Goal: Task Accomplishment & Management: Complete application form

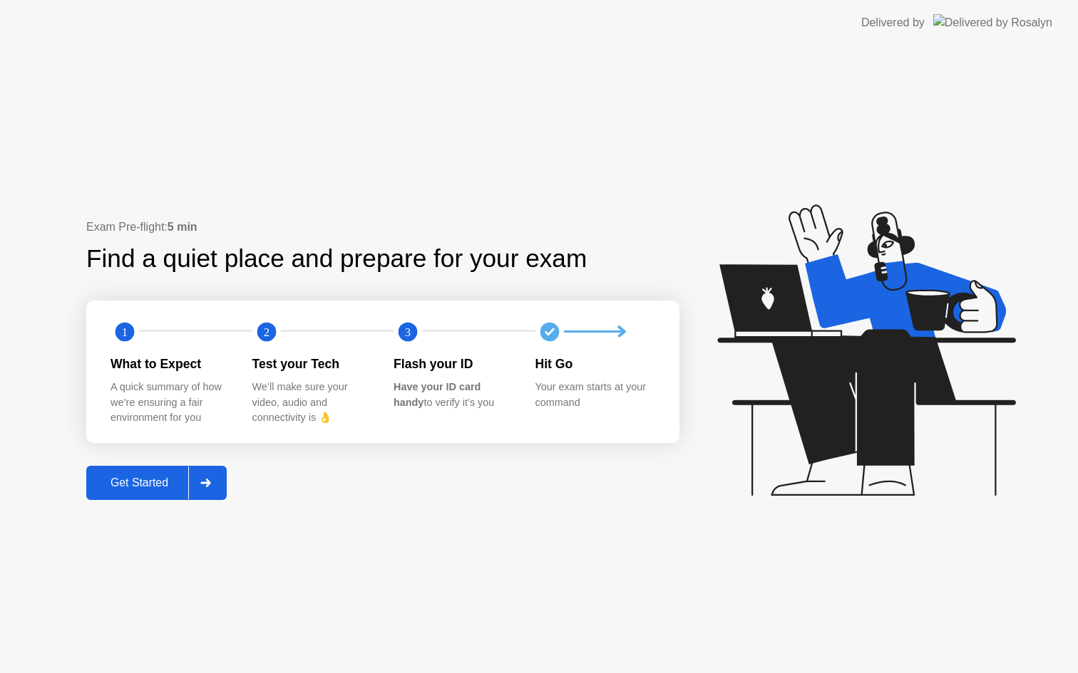
click at [150, 492] on button "Get Started" at bounding box center [156, 483] width 140 height 34
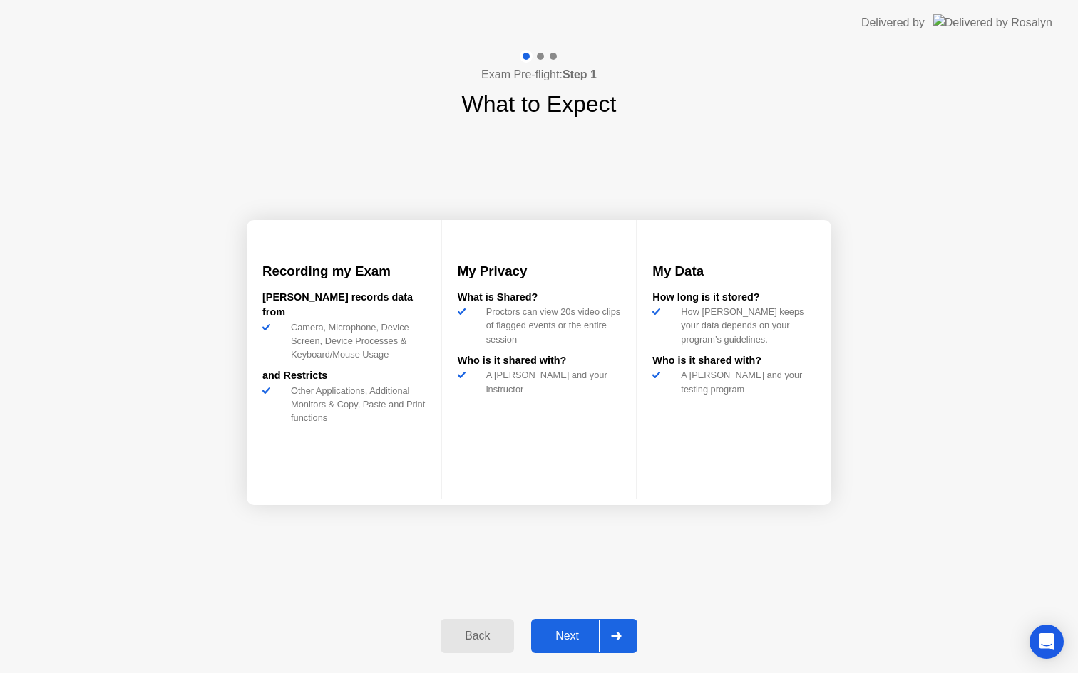
click at [554, 626] on button "Next" at bounding box center [584, 636] width 106 height 34
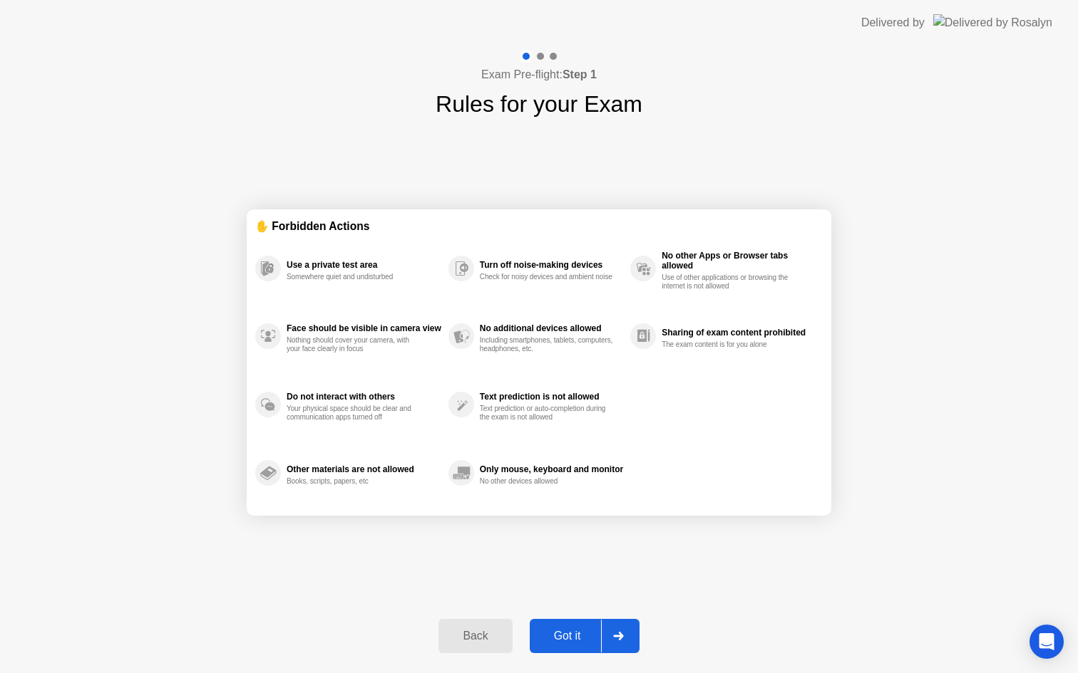
click at [558, 638] on div "Got it" at bounding box center [567, 636] width 67 height 13
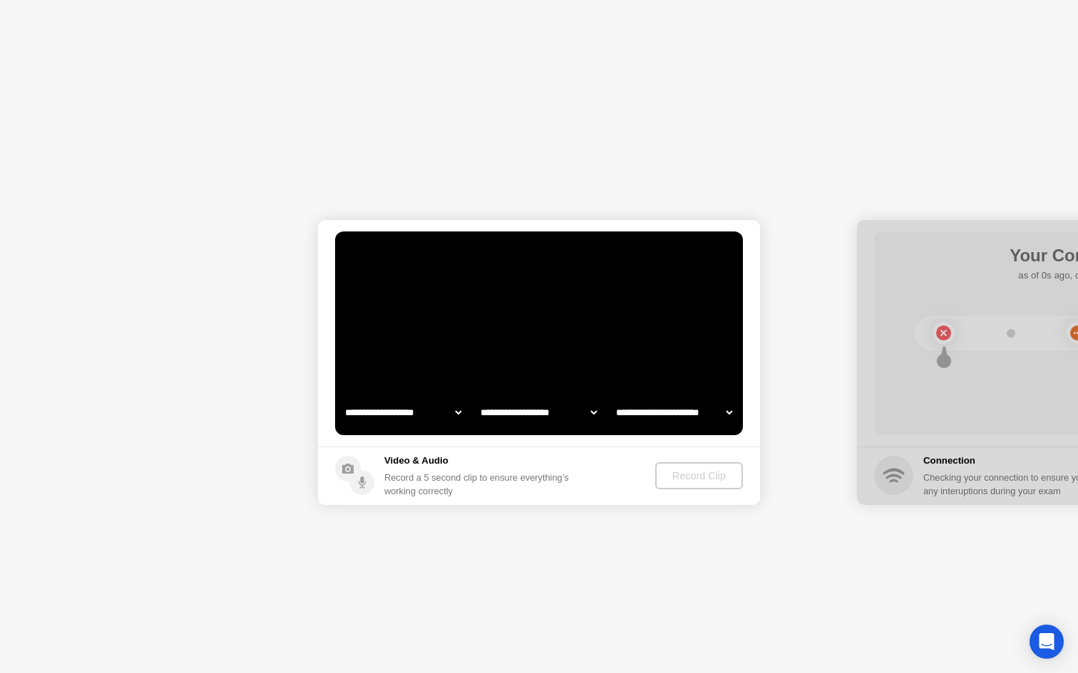
select select "**********"
select select "*******"
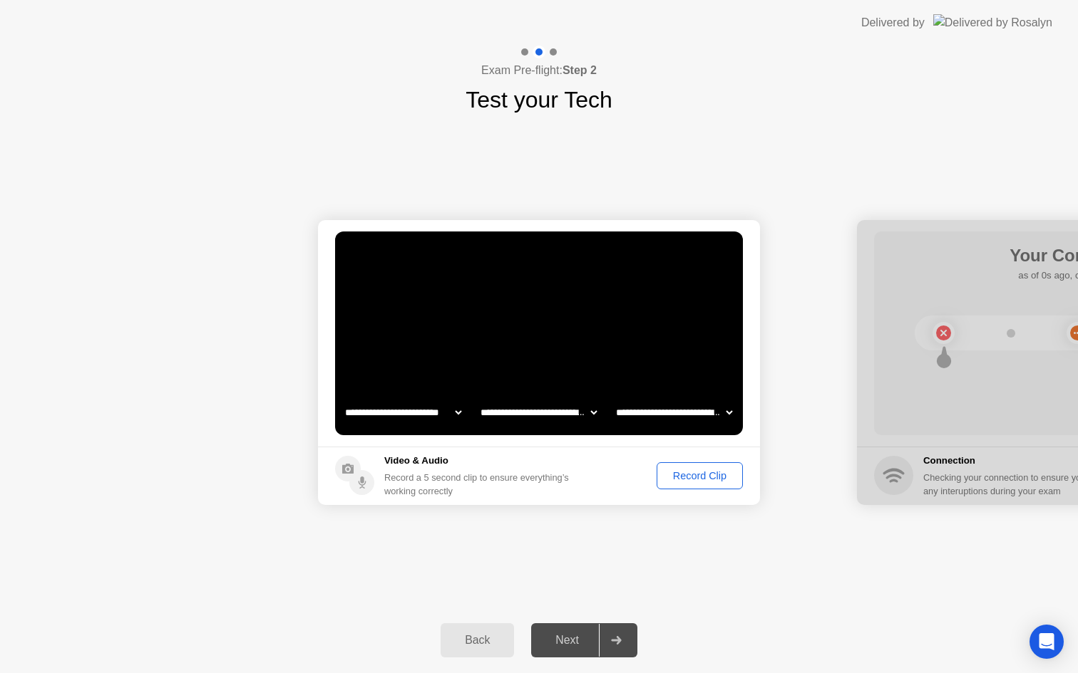
click at [717, 474] on div "Record Clip" at bounding box center [699, 475] width 76 height 11
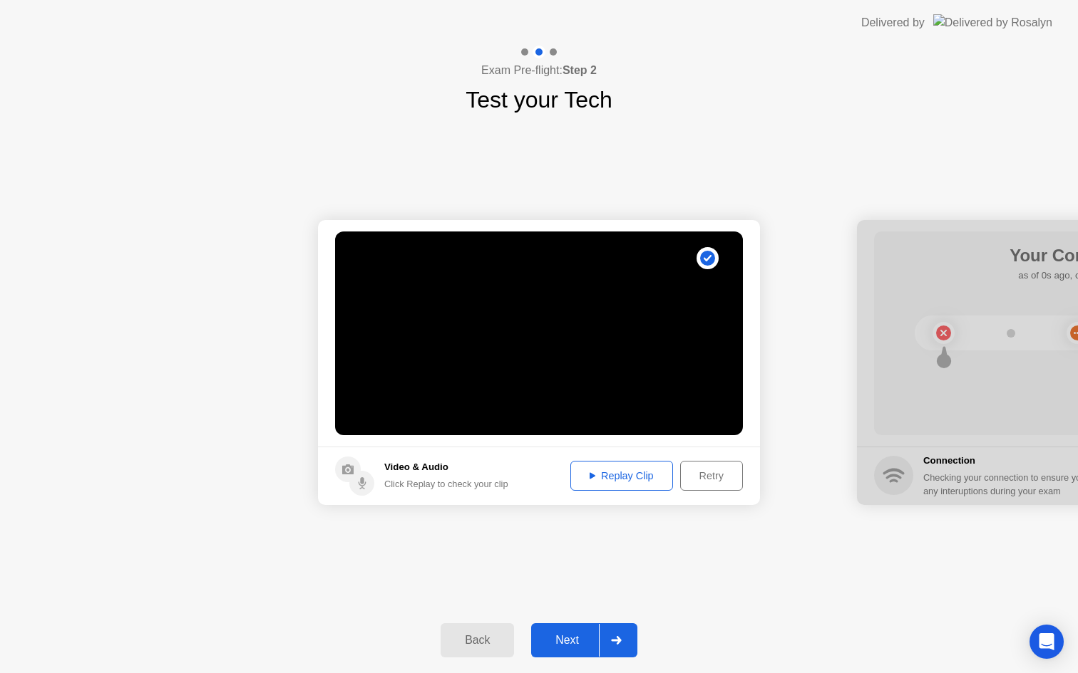
click at [569, 639] on div "Next" at bounding box center [566, 640] width 63 height 13
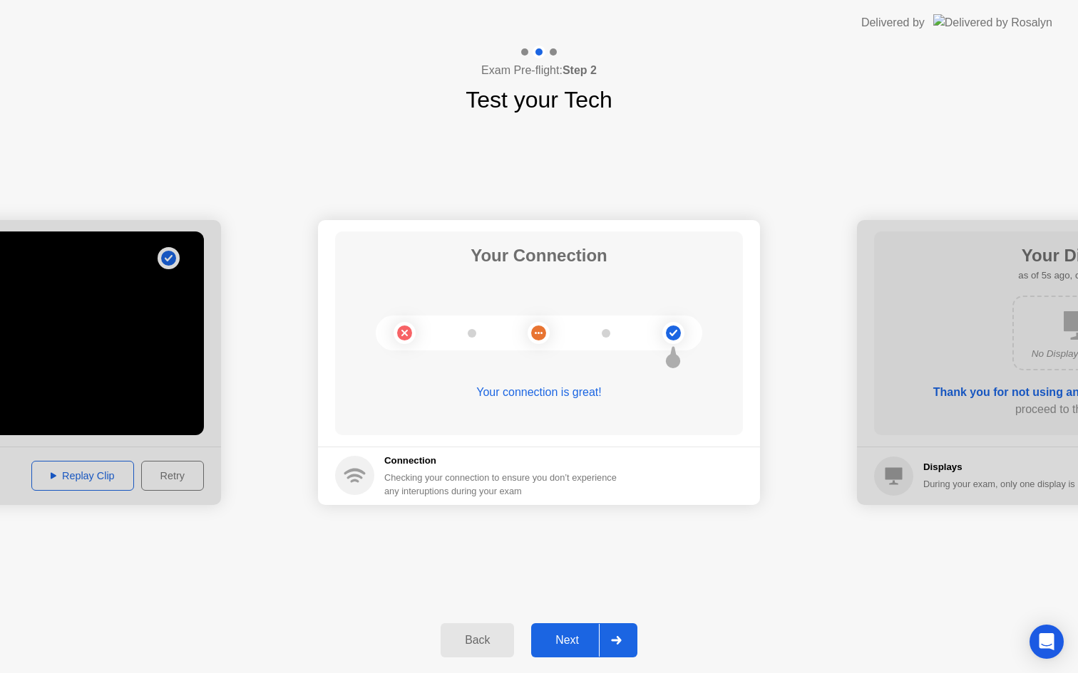
click at [569, 639] on div "Next" at bounding box center [566, 640] width 63 height 13
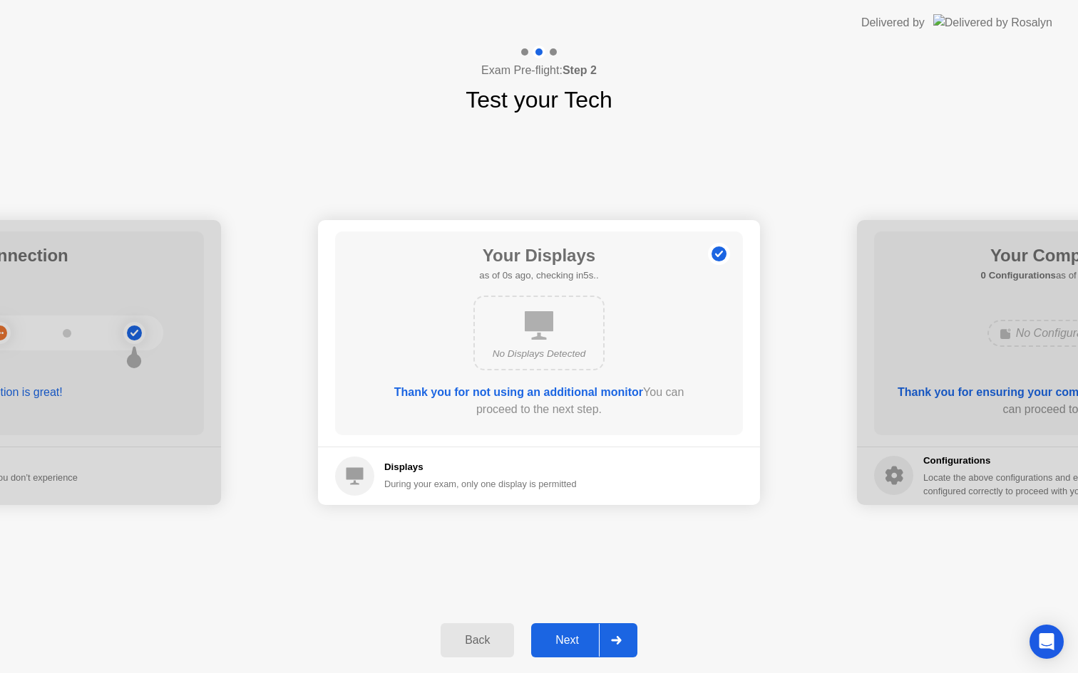
click at [582, 644] on div "Next" at bounding box center [566, 640] width 63 height 13
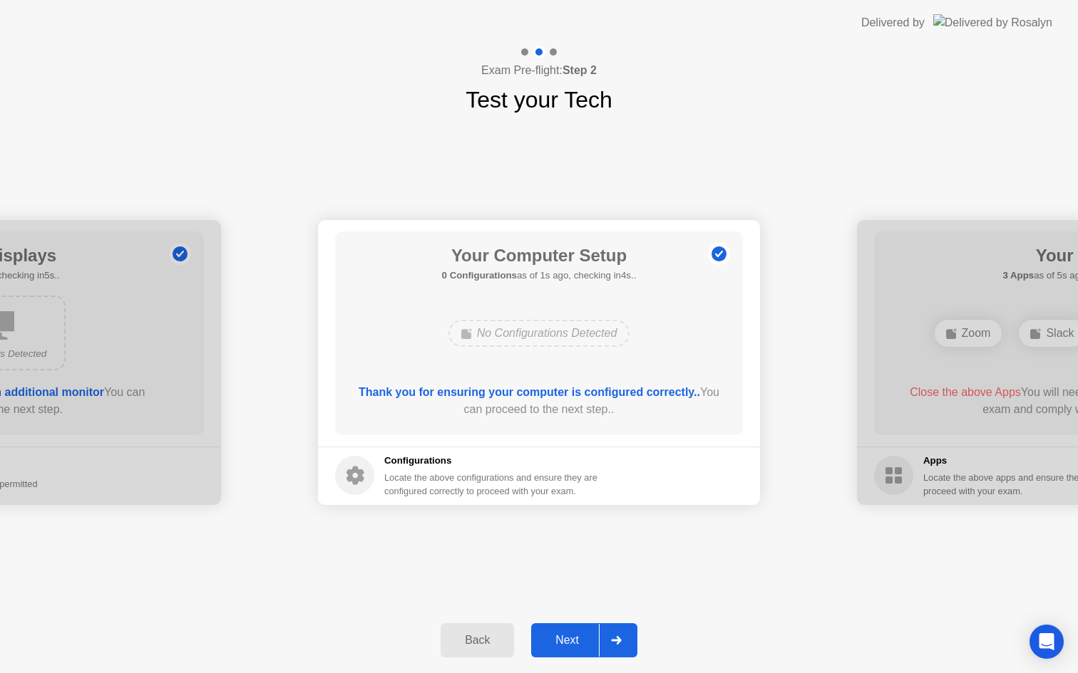
click at [582, 644] on div "Next" at bounding box center [566, 640] width 63 height 13
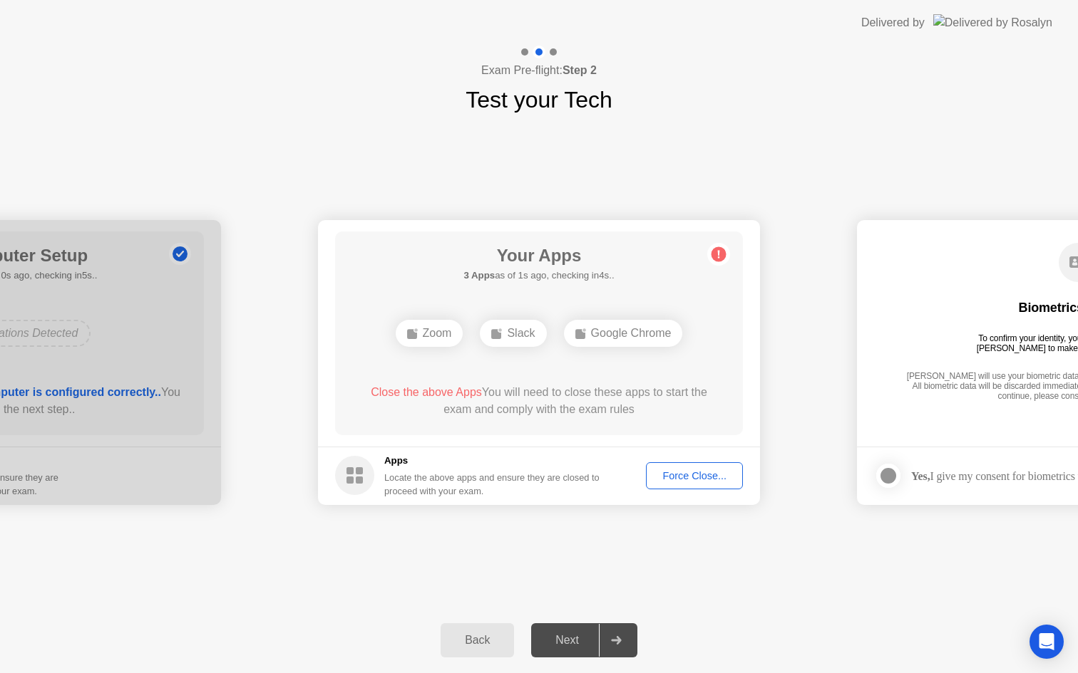
click at [668, 472] on div "Force Close..." at bounding box center [694, 475] width 87 height 11
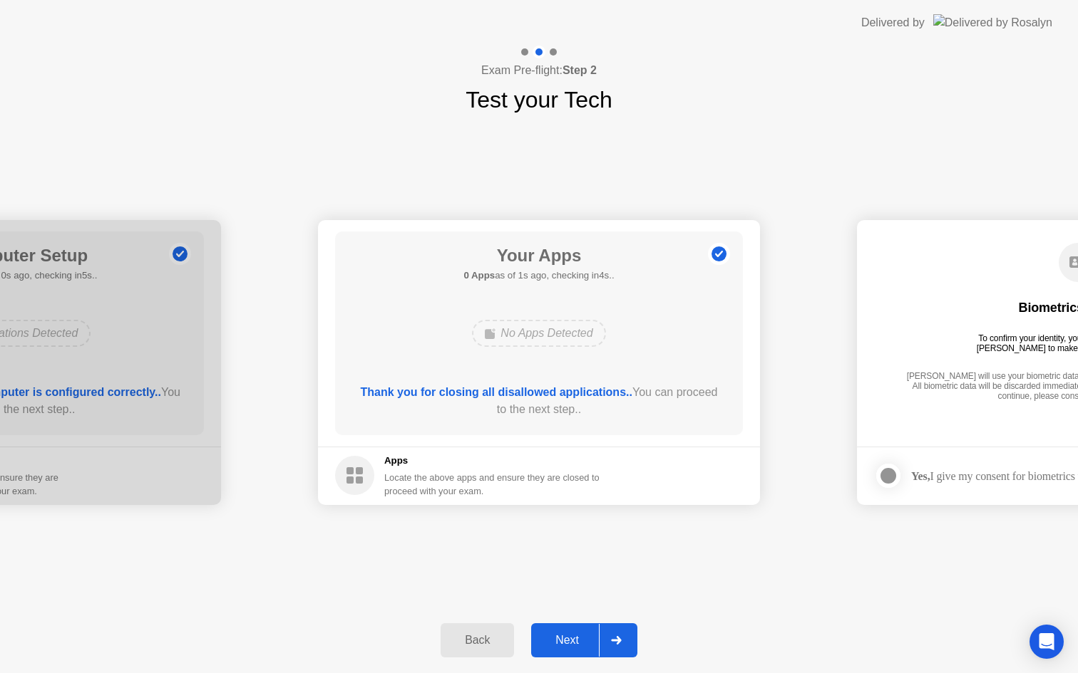
click at [574, 639] on div "Next" at bounding box center [566, 640] width 63 height 13
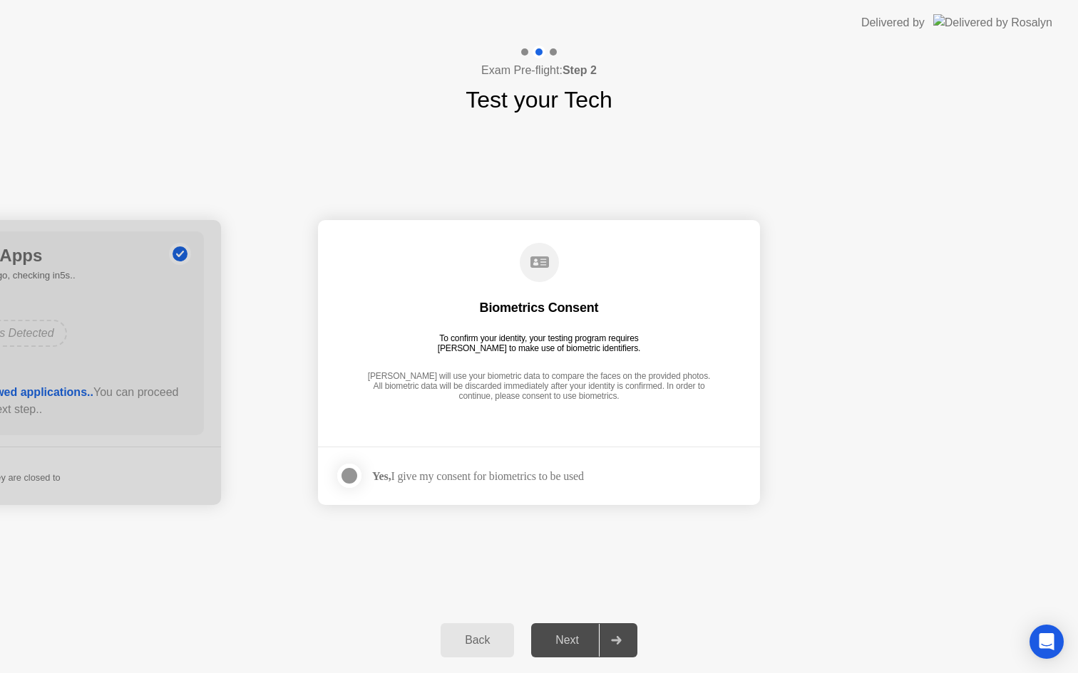
click at [497, 472] on div "Yes, I give my consent for biometrics to be used" at bounding box center [478, 477] width 212 height 14
click at [351, 472] on div at bounding box center [349, 475] width 17 height 17
click at [571, 644] on div "Next" at bounding box center [566, 640] width 63 height 13
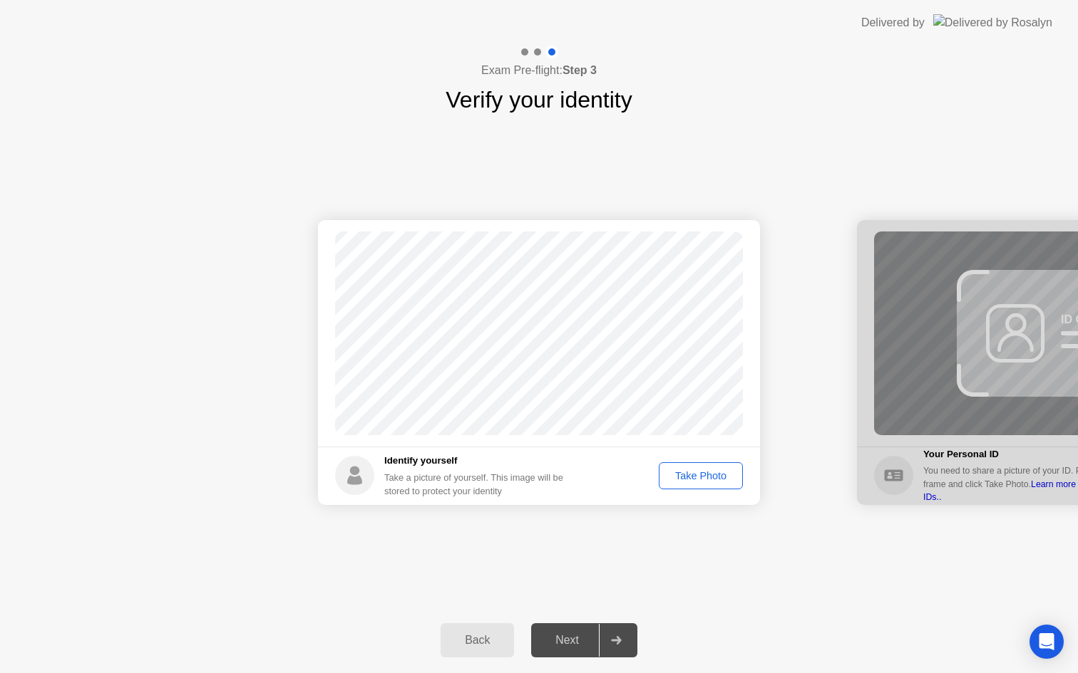
click at [683, 473] on div "Take Photo" at bounding box center [700, 475] width 74 height 11
click at [565, 646] on div "Next" at bounding box center [566, 640] width 63 height 13
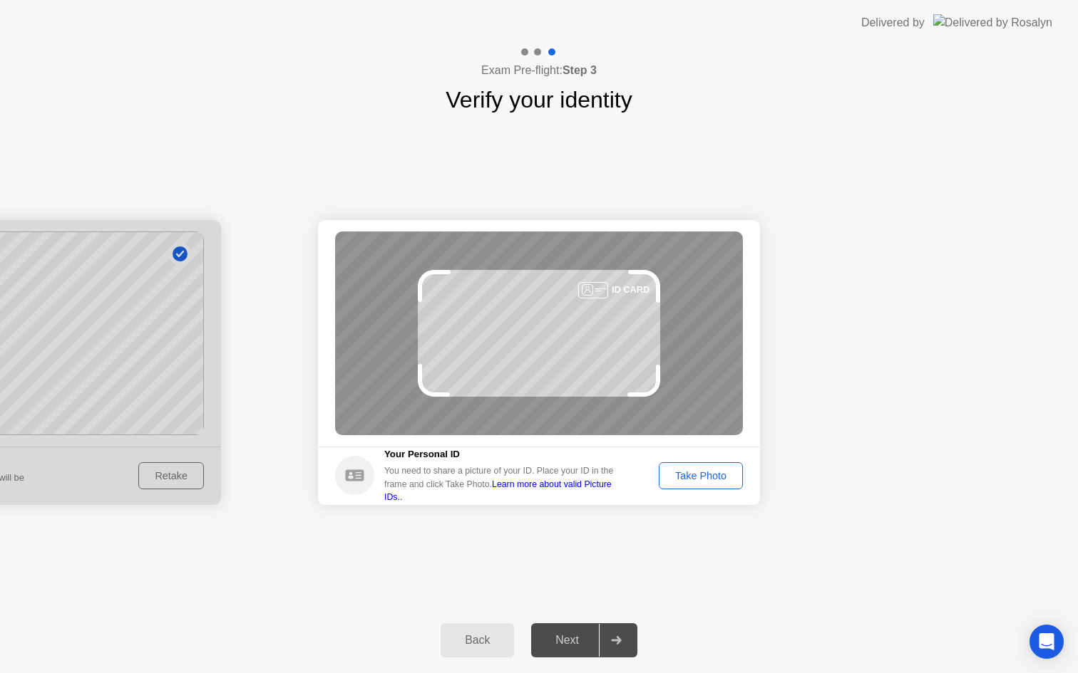
click at [697, 478] on div "Take Photo" at bounding box center [700, 475] width 74 height 11
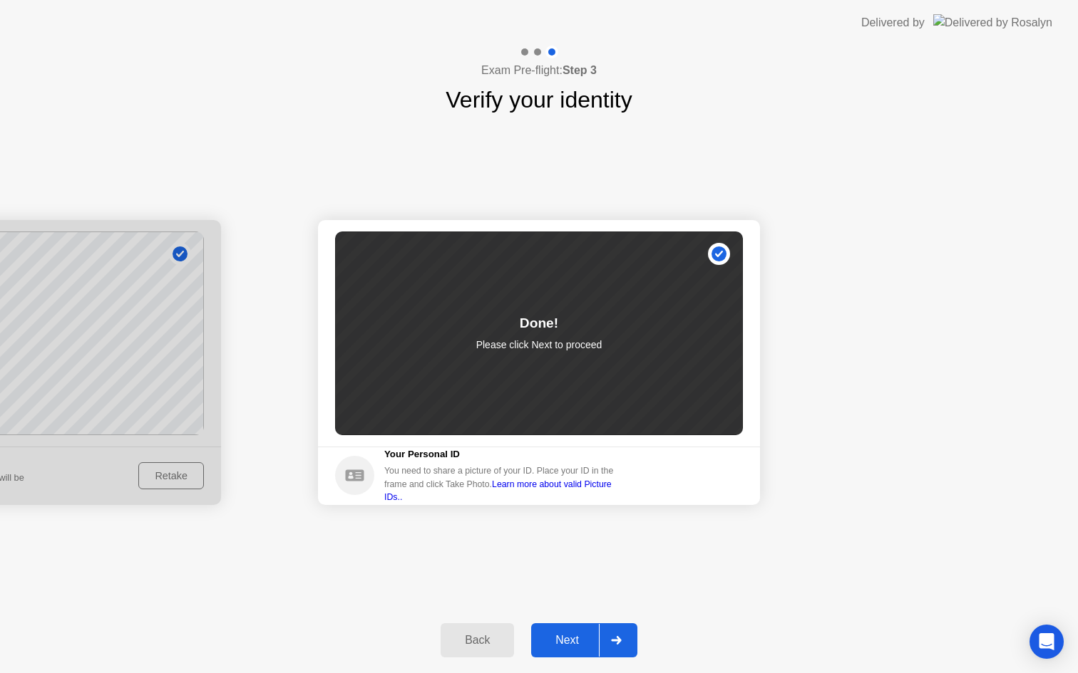
click at [557, 644] on div "Next" at bounding box center [566, 640] width 63 height 13
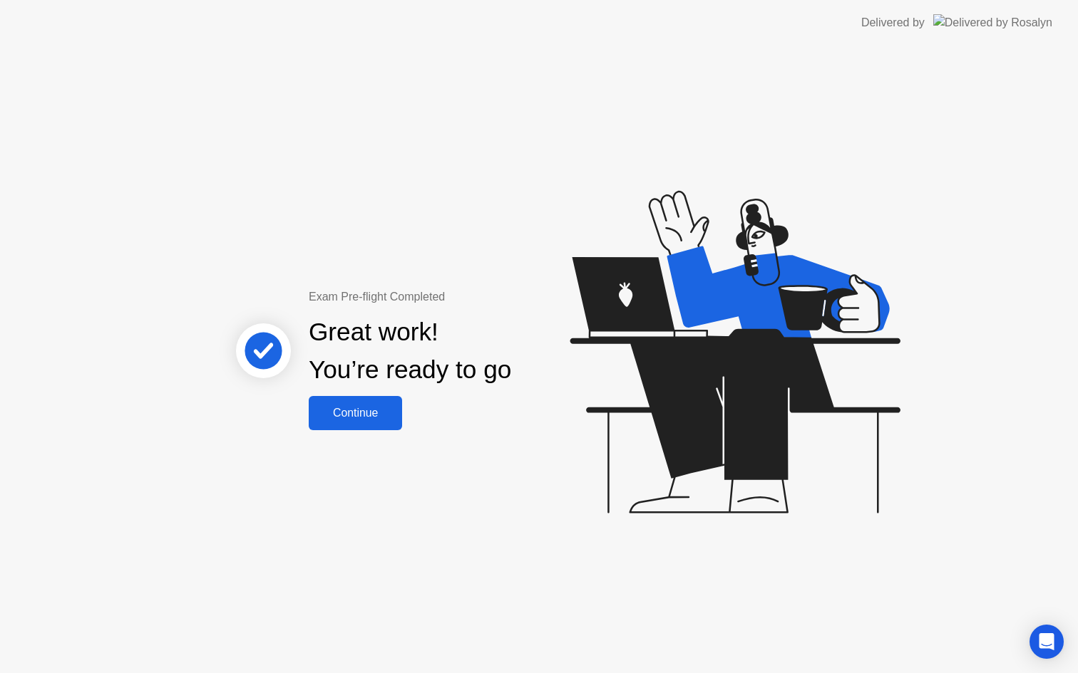
click at [360, 419] on div "Continue" at bounding box center [355, 413] width 85 height 13
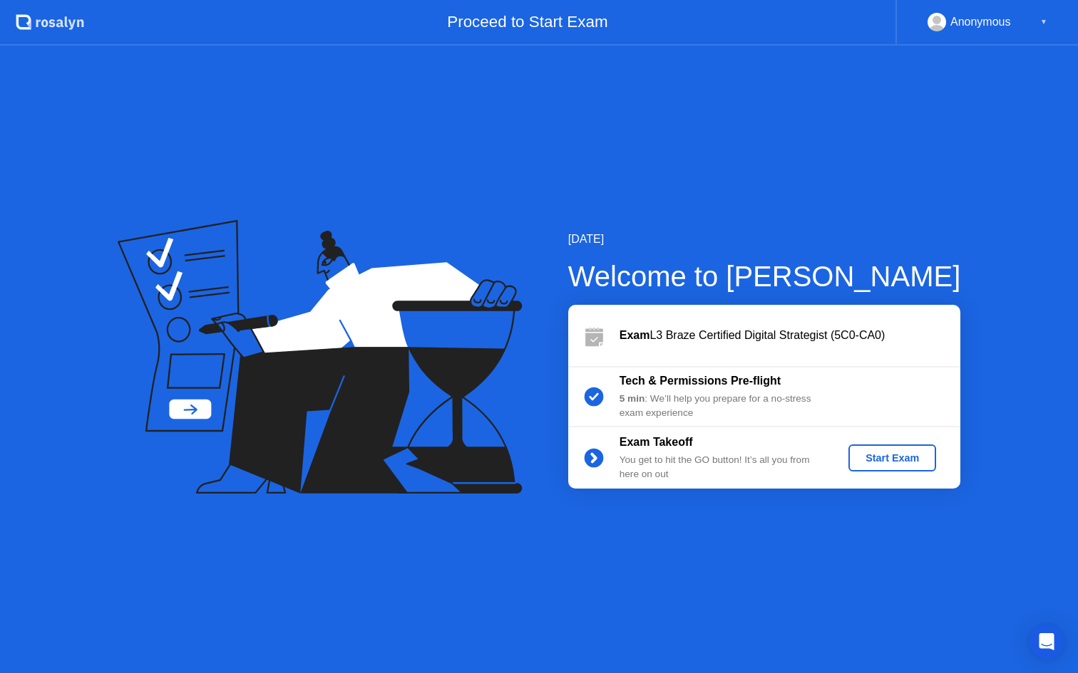
click at [895, 458] on div "Start Exam" at bounding box center [892, 458] width 76 height 11
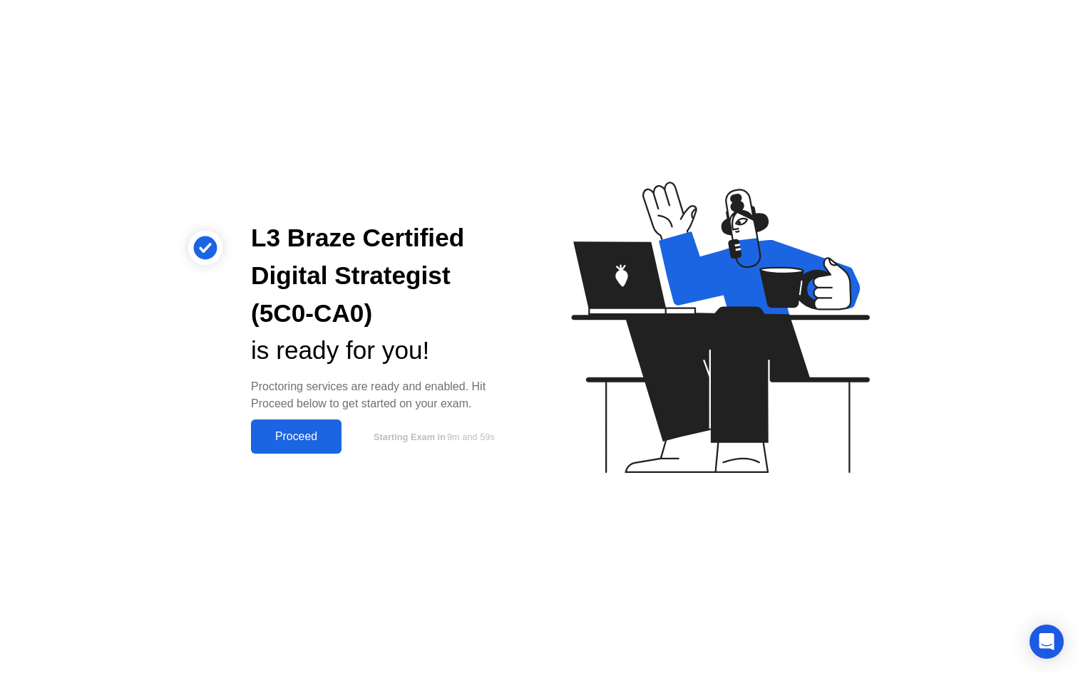
click at [291, 443] on div "Proceed" at bounding box center [296, 436] width 82 height 13
